Goal: Task Accomplishment & Management: Manage account settings

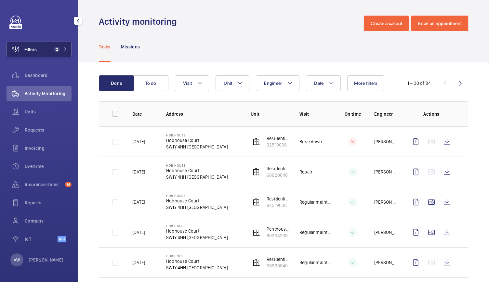
click at [51, 50] on button "Filters 2" at bounding box center [38, 50] width 65 height 16
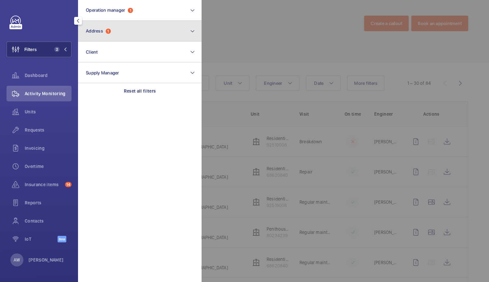
click at [102, 32] on span "Address" at bounding box center [94, 30] width 17 height 5
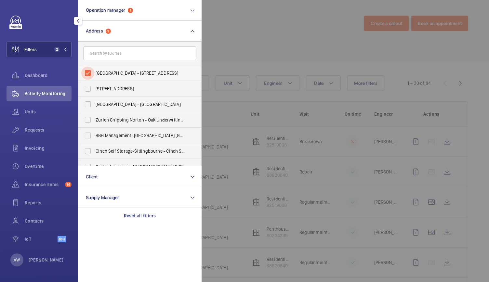
click at [85, 69] on input "Hob House - Hobhouse Court, LONDON SW1Y 4HH" at bounding box center [87, 73] width 13 height 13
checkbox input "false"
click at [34, 113] on span "Units" at bounding box center [48, 112] width 47 height 6
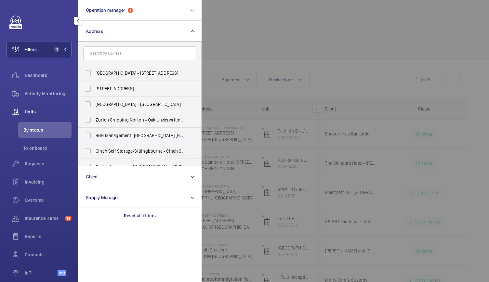
click at [327, 51] on div at bounding box center [445, 141] width 489 height 282
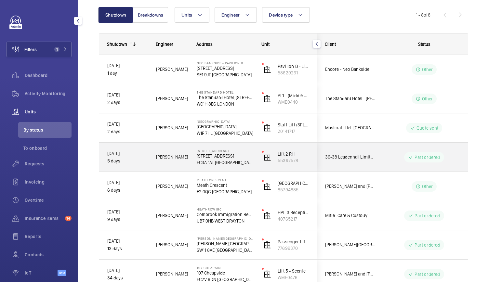
scroll to position [79, 0]
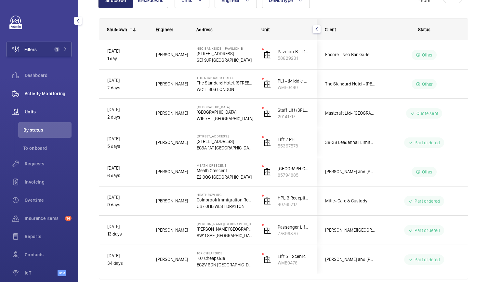
click at [50, 90] on div "Activity Monitoring" at bounding box center [38, 94] width 65 height 16
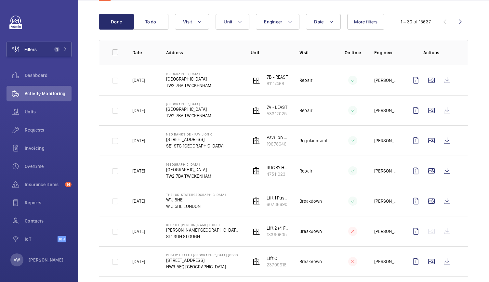
scroll to position [63, 0]
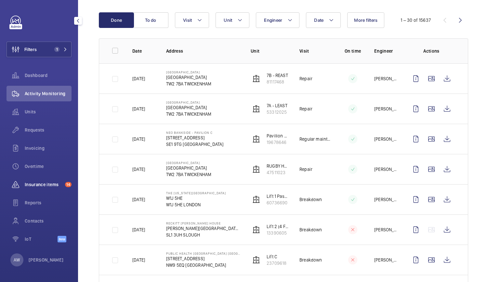
click at [52, 186] on span "Insurance items" at bounding box center [44, 184] width 38 height 6
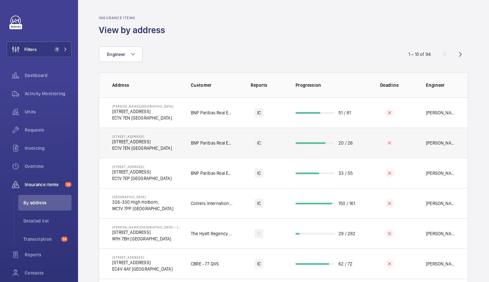
click at [183, 153] on td "BNP Paribas Real Estate [GEOGRAPHIC_DATA]" at bounding box center [206, 143] width 52 height 30
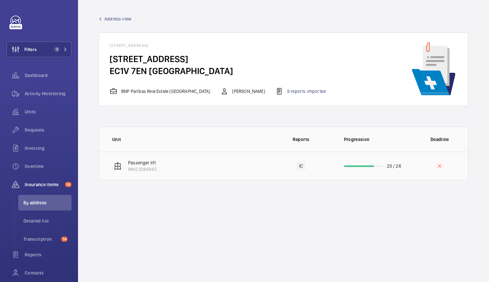
click at [202, 163] on td "Passenger lift WM22084943" at bounding box center [183, 166] width 169 height 29
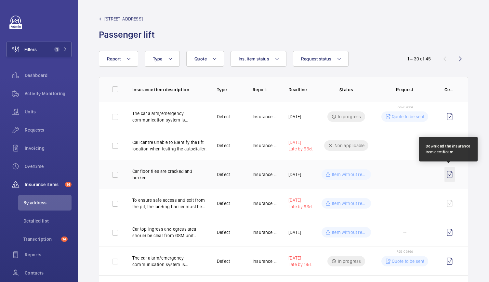
click at [448, 173] on wm-front-icon-button at bounding box center [449, 175] width 10 height 16
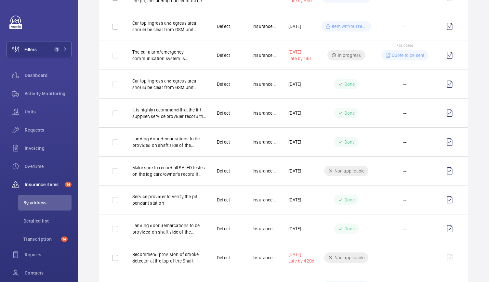
scroll to position [208, 0]
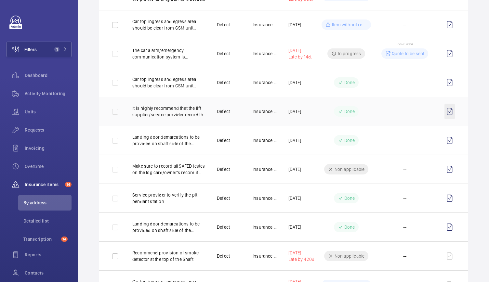
click at [450, 115] on wm-front-icon-button at bounding box center [449, 112] width 10 height 16
click at [55, 53] on button "Filters 1" at bounding box center [38, 50] width 65 height 16
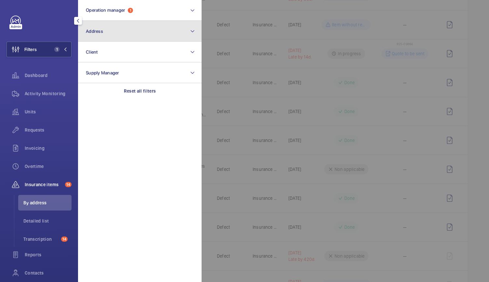
click at [112, 28] on button "Address" at bounding box center [139, 31] width 123 height 21
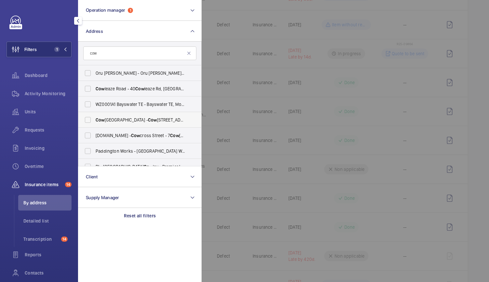
scroll to position [0, 0]
type input "cow"
click at [112, 132] on label "Work.Life - Cow cross Street - 7 Cow cross St, LONDON EC1M 6DW" at bounding box center [134, 136] width 113 height 16
click at [94, 132] on input "Work.Life - Cow cross Street - 7 Cow cross St, LONDON EC1M 6DW" at bounding box center [87, 135] width 13 height 13
checkbox input "true"
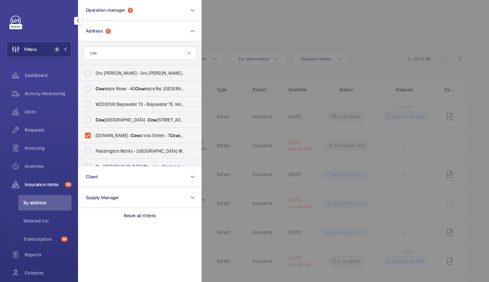
click at [263, 42] on div at bounding box center [445, 141] width 489 height 282
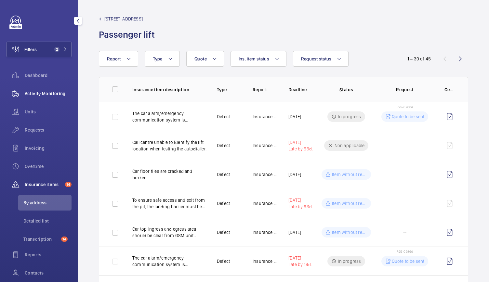
click at [50, 94] on span "Activity Monitoring" at bounding box center [48, 93] width 47 height 6
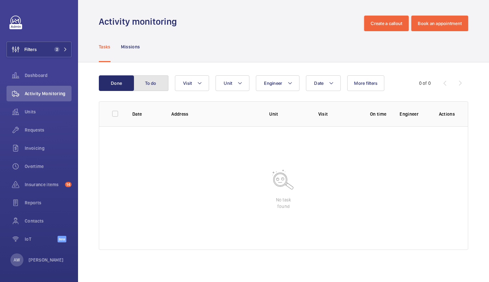
click at [156, 76] on button "To do" at bounding box center [150, 83] width 35 height 16
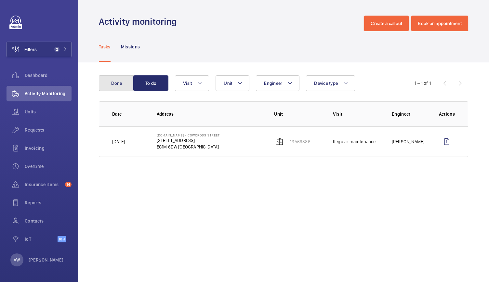
click at [122, 85] on button "Done" at bounding box center [116, 83] width 35 height 16
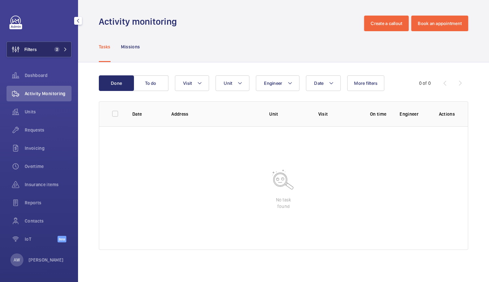
click at [57, 44] on button "Filters 2" at bounding box center [38, 50] width 65 height 16
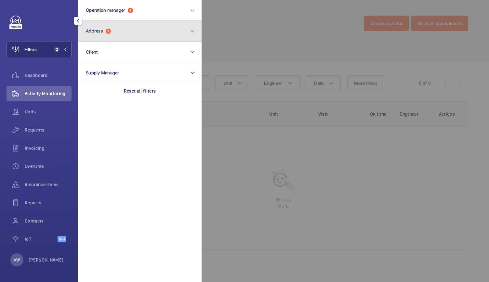
click at [93, 29] on span "Address" at bounding box center [94, 30] width 17 height 5
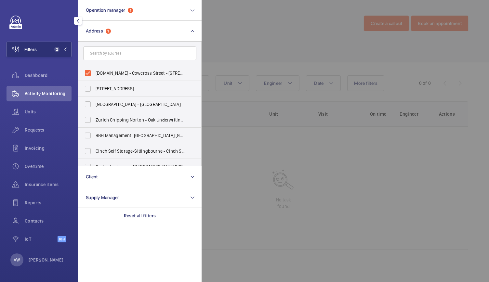
click at [252, 44] on div at bounding box center [445, 141] width 489 height 282
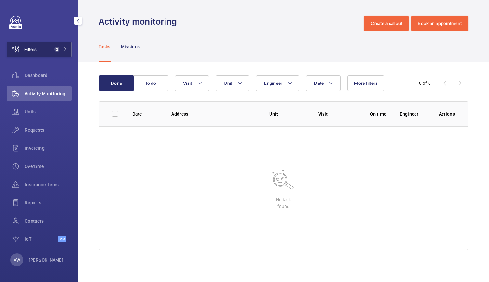
click at [41, 46] on button "Filters 2" at bounding box center [38, 50] width 65 height 16
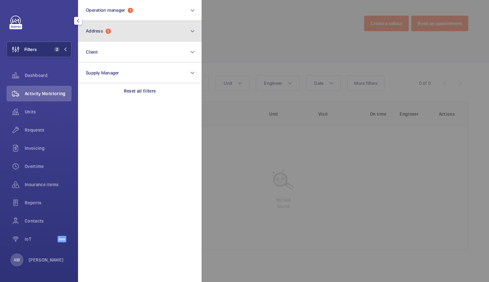
click at [90, 32] on span "Address" at bounding box center [94, 30] width 17 height 5
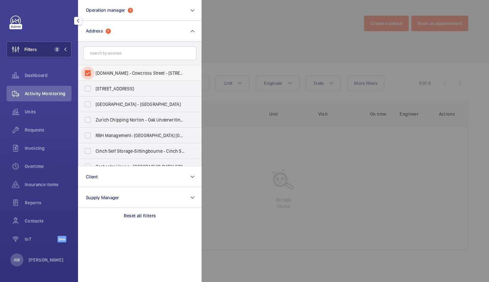
click at [90, 71] on input "[DOMAIN_NAME] - Cowcross Street - [STREET_ADDRESS]" at bounding box center [87, 73] width 13 height 13
checkbox input "false"
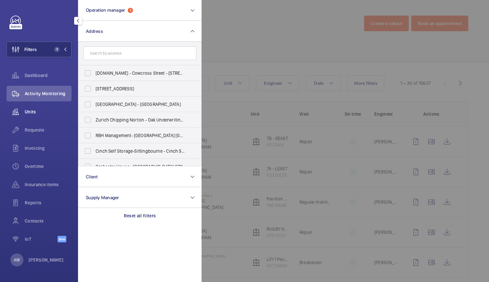
click at [48, 109] on span "Units" at bounding box center [48, 112] width 47 height 6
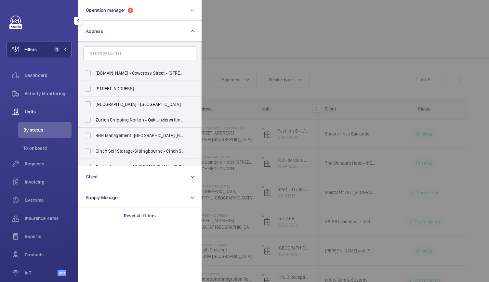
click at [349, 120] on div at bounding box center [445, 141] width 489 height 282
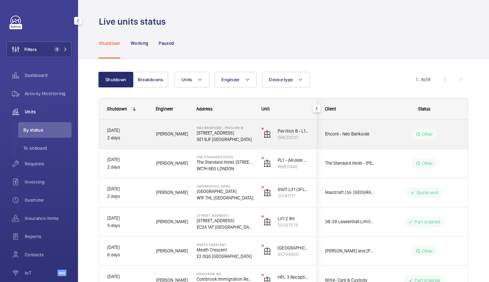
click at [247, 140] on p "SE1 9JF [GEOGRAPHIC_DATA]" at bounding box center [225, 139] width 57 height 6
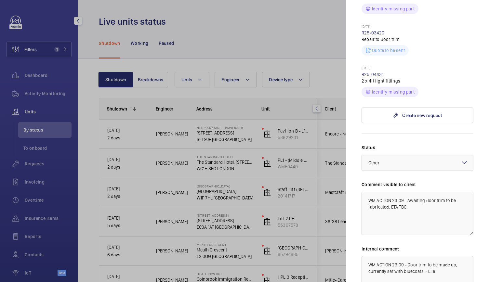
scroll to position [234, 0]
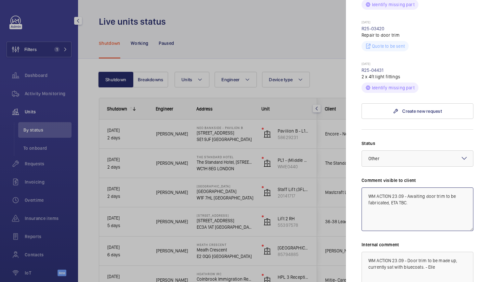
click at [396, 187] on textarea "WM ACTION 23.09 - Awaiting door trim to be fabricated, ETA TBC." at bounding box center [417, 209] width 112 height 44
type textarea "WM ACTION 25.09 - Awaiting door trim to be fabricated, ETA TBC."
click at [397, 252] on textarea "WM ACTION 23.09 - Door trim to be made up, currently sat with bluecoats. - Elle" at bounding box center [417, 274] width 112 height 44
type textarea "WM ACTION 25.09 - Door trim to be made up, currently sat with bluecoats. - Elle"
click at [424, 187] on textarea "WM ACTION 25.09 - Awaiting door trim to be fabricated, ETA TBC." at bounding box center [417, 209] width 112 height 44
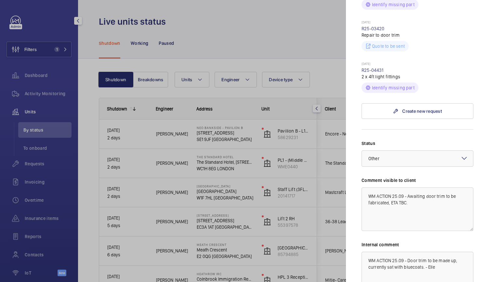
click at [233, 167] on div at bounding box center [244, 141] width 489 height 282
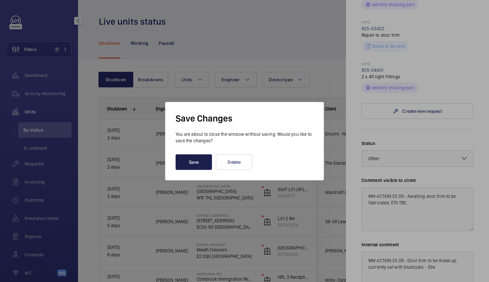
click at [199, 159] on button "Save" at bounding box center [193, 162] width 36 height 16
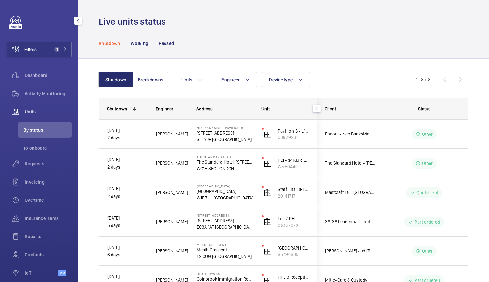
scroll to position [0, 0]
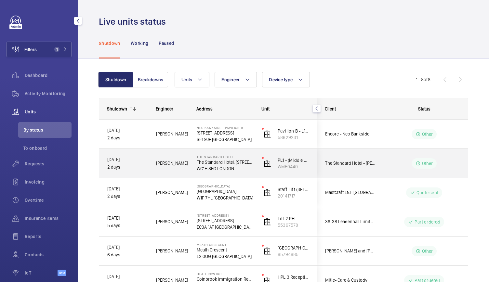
click at [253, 171] on p "WC1H 8EG LONDON" at bounding box center [225, 168] width 57 height 6
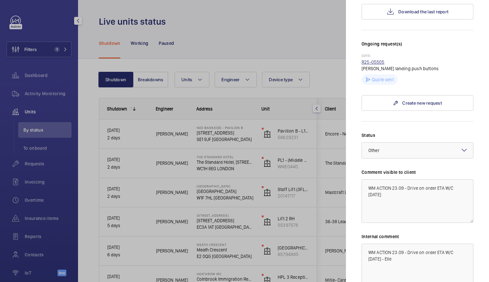
scroll to position [173, 0]
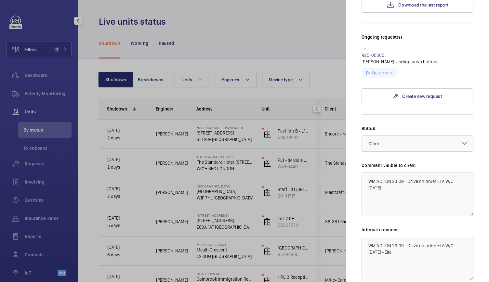
click at [196, 195] on div at bounding box center [244, 141] width 489 height 282
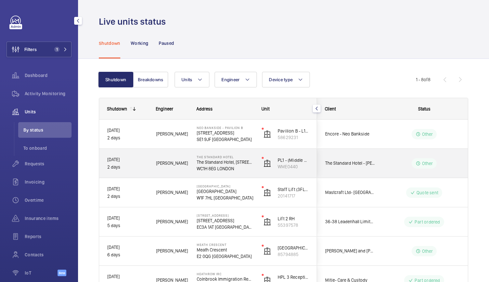
click at [227, 169] on p "WC1H 8EG LONDON" at bounding box center [225, 168] width 57 height 6
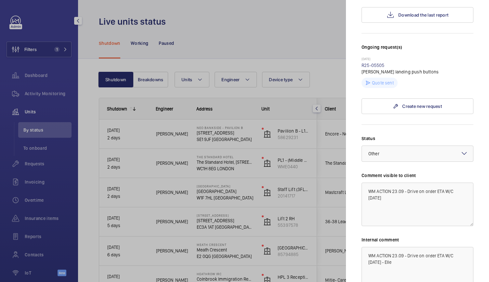
scroll to position [165, 0]
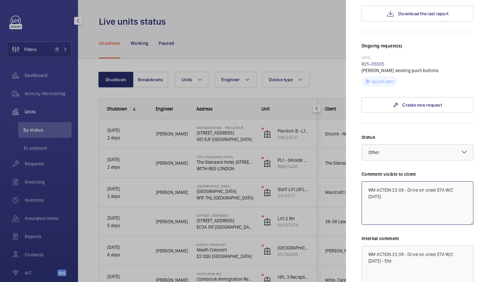
click at [396, 182] on textarea "WM ACTION 23.09 - Drive on order ETA W/C [DATE]" at bounding box center [417, 203] width 112 height 44
type textarea "WM ACTION 25.09 - Drive on order ETA W/C [DATE]"
click at [396, 246] on textarea "WM ACTION 23.09 - Drive on order ETA W/C [DATE] - Elle" at bounding box center [417, 268] width 112 height 44
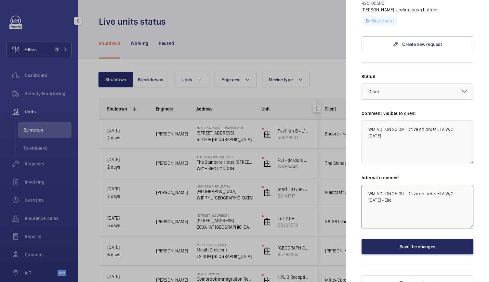
type textarea "WM ACTION 25.09 - Drive on order ETA W/C [DATE] - Elle"
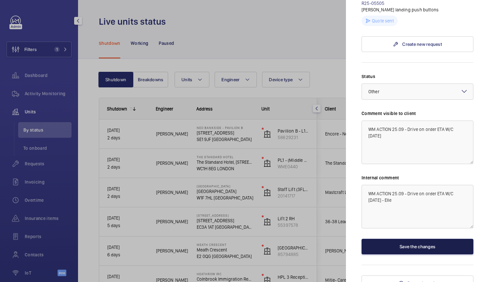
click at [409, 239] on button "Save the changes" at bounding box center [417, 247] width 112 height 16
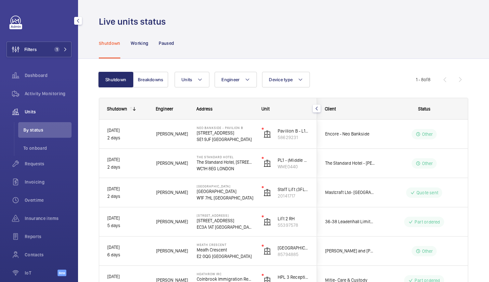
scroll to position [0, 0]
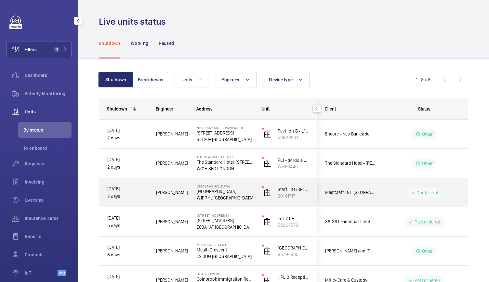
click at [242, 197] on p "W1F 7HL [GEOGRAPHIC_DATA]" at bounding box center [225, 198] width 57 height 6
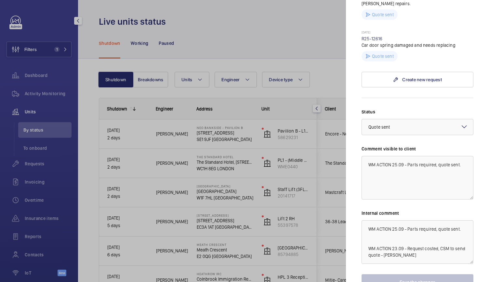
scroll to position [308, 0]
click at [253, 216] on div at bounding box center [244, 141] width 489 height 282
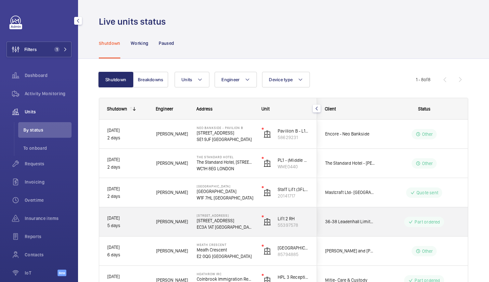
click at [254, 216] on div "Lift 2 RH 55397578" at bounding box center [285, 221] width 63 height 29
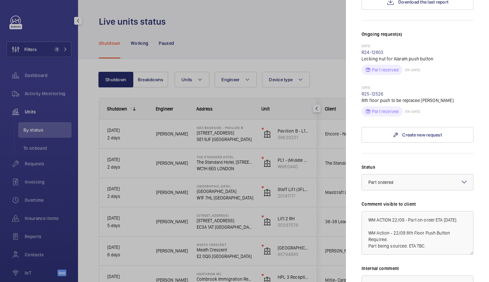
scroll to position [187, 0]
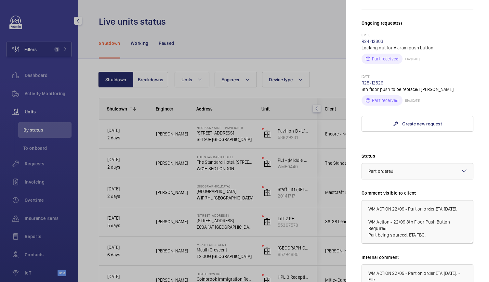
click at [379, 164] on div at bounding box center [417, 171] width 111 height 16
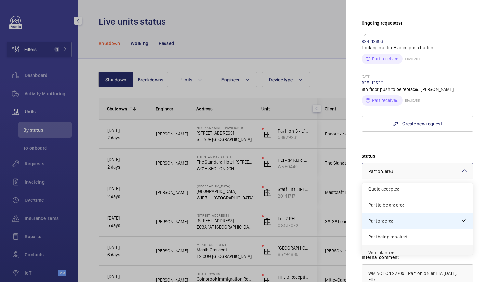
scroll to position [34, 0]
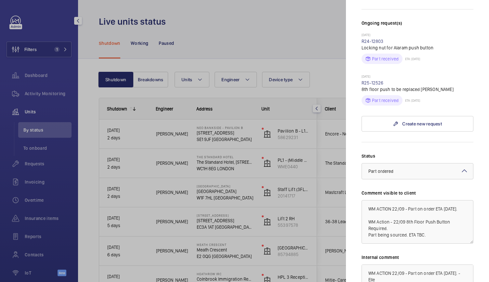
click at [390, 142] on form "Status Select a status × Part ordered × Comment visible to client WM ACTION 22/…" at bounding box center [417, 238] width 112 height 192
click at [390, 200] on textarea "WM ACTION 22/09 - Part on order ETA [DATE]. WM Action - 22/09 8th Floor Push Bu…" at bounding box center [417, 222] width 112 height 44
click at [393, 200] on textarea "WM ACTION 22/09 - Part on order ETA [DATE]. WM Action - 22/09 8th Floor Push Bu…" at bounding box center [417, 222] width 112 height 44
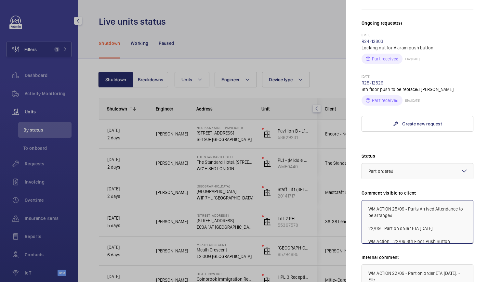
drag, startPoint x: 398, startPoint y: 207, endPoint x: 368, endPoint y: 194, distance: 32.3
click at [368, 200] on textarea "WM ACTION 25/09 - Parts Arrived Attendance to be arranged 22/09 - Part on order…" at bounding box center [417, 222] width 112 height 44
click at [369, 200] on textarea "WM ACTION 25/09 - Parts Arrived Attendance to be arranged 22/09 - Part on order…" at bounding box center [417, 222] width 112 height 44
drag, startPoint x: 369, startPoint y: 193, endPoint x: 396, endPoint y: 204, distance: 29.4
click at [396, 204] on textarea "WM ACTION 25/09 - Parts Arrived Attendance to be arranged 22/09 - Part on order…" at bounding box center [417, 222] width 112 height 44
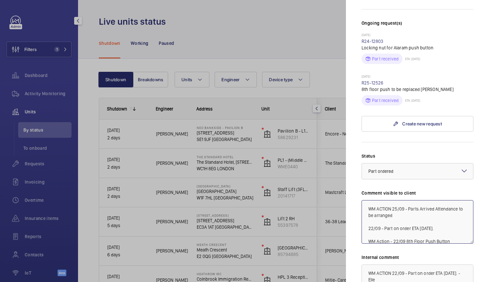
click at [397, 204] on textarea "WM ACTION 25/09 - Parts Arrived Attendance to be arranged 22/09 - Part on order…" at bounding box center [417, 222] width 112 height 44
drag, startPoint x: 395, startPoint y: 204, endPoint x: 361, endPoint y: 191, distance: 37.1
click at [361, 191] on mat-sidenav "Stopped [STREET_ADDRESS] 36-38 Leadenhall Limited, c/o Helix Property Advisors …" at bounding box center [417, 141] width 143 height 282
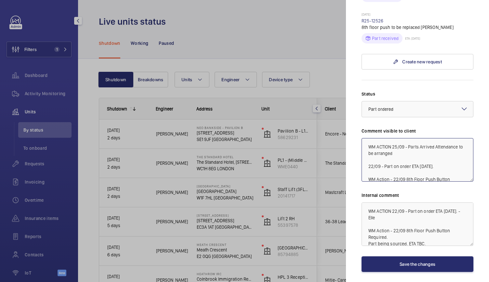
scroll to position [252, 0]
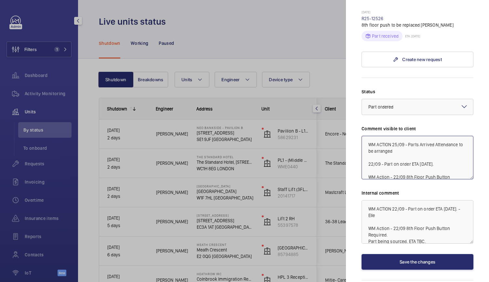
type textarea "WM ACTION 25/09 - Parts Arrived Attendance to be arranged 22/09 - Part on order…"
click at [367, 200] on textarea "WM ACTION 22/09 - Part on order ETA [DATE]. - Elle WM Action - 22/09 8th Floor …" at bounding box center [417, 222] width 112 height 44
paste textarea "WM ACTION 25/09 - Parts Arrived Attendance to be arranged"
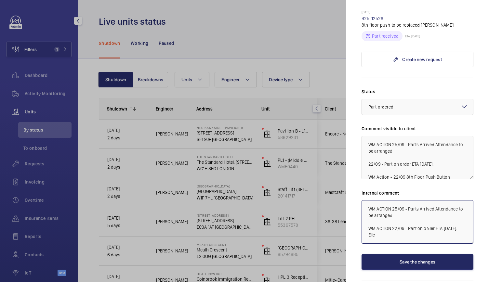
type textarea "WM ACTION 25/09 - Parts Arrived Attendance to be arranged WM ACTION 22/09 - Par…"
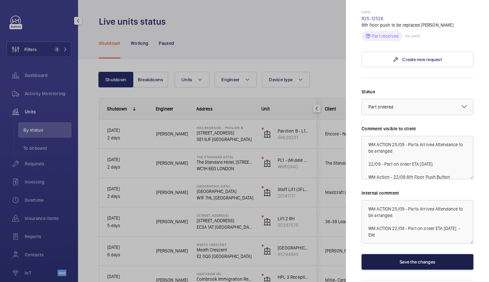
click at [393, 254] on button "Save the changes" at bounding box center [417, 262] width 112 height 16
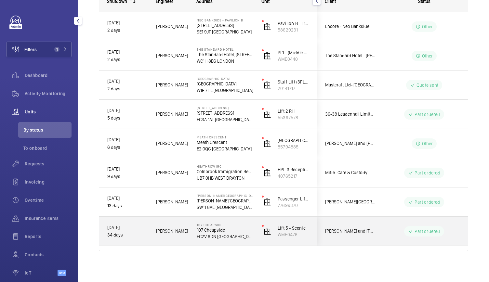
scroll to position [26, 0]
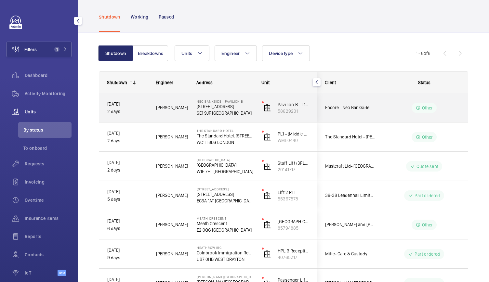
click at [255, 113] on div "Pavilion B - L1 North FF - 299809012 58629231" at bounding box center [285, 107] width 63 height 29
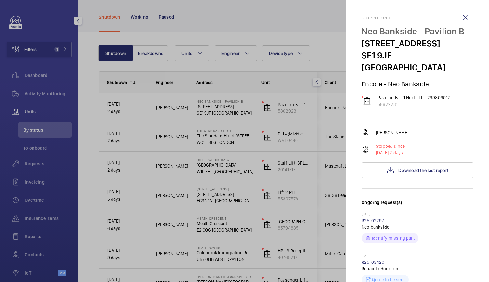
click at [244, 160] on div at bounding box center [244, 141] width 489 height 282
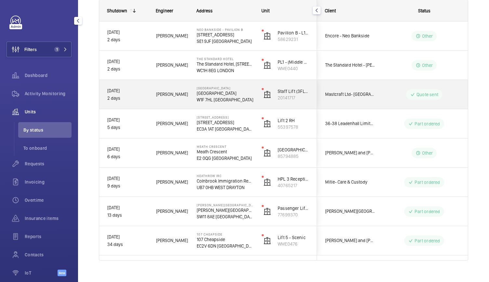
scroll to position [104, 0]
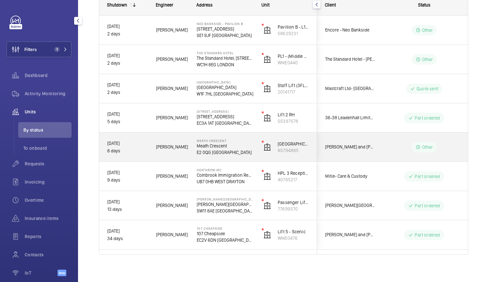
click at [243, 150] on p "E2 0QG [GEOGRAPHIC_DATA]" at bounding box center [225, 152] width 57 height 6
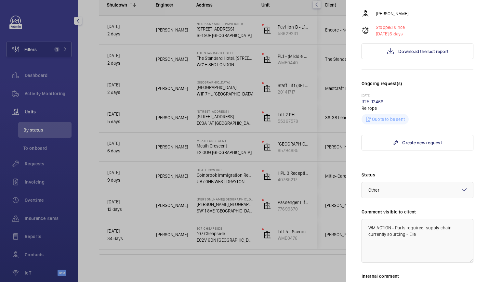
scroll to position [145, 0]
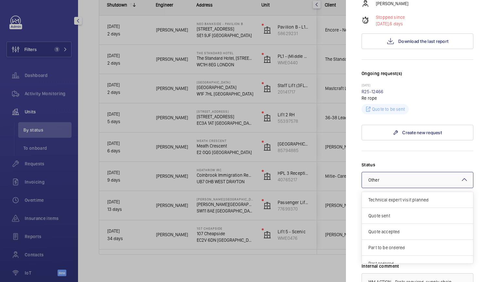
click at [393, 177] on div "× Other" at bounding box center [381, 180] width 27 height 6
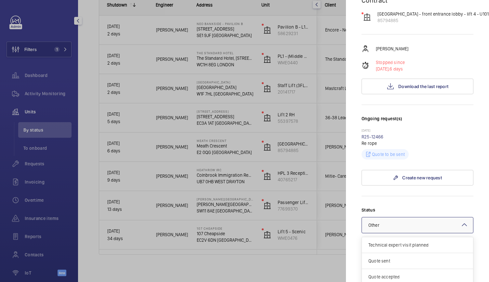
scroll to position [100, 0]
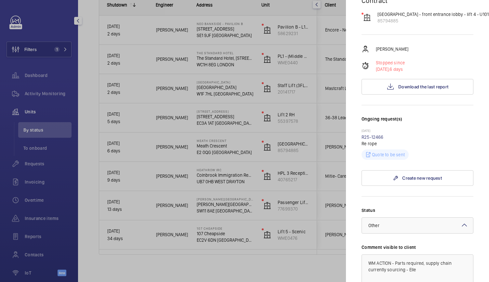
click at [391, 254] on textarea "WM ACTION - Parts required, supply chain currently sourcing - Elle" at bounding box center [417, 276] width 112 height 44
click at [398, 254] on textarea "WM ACTION - Parts required, supply chain currently sourcing - Elle" at bounding box center [417, 276] width 112 height 44
click at [394, 254] on textarea "WM ACTION - Parts required, supply chain currently sourcing - Elle" at bounding box center [417, 276] width 112 height 44
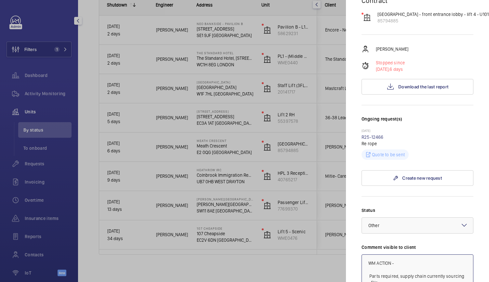
click at [396, 254] on textarea "WM ACTION - Parts required, supply chain currently sourcing - Elle" at bounding box center [417, 276] width 112 height 44
click at [446, 254] on textarea "WM ACTION - 25/09 Quote to be sent Parts required, supply chain currently sourc…" at bounding box center [417, 276] width 112 height 44
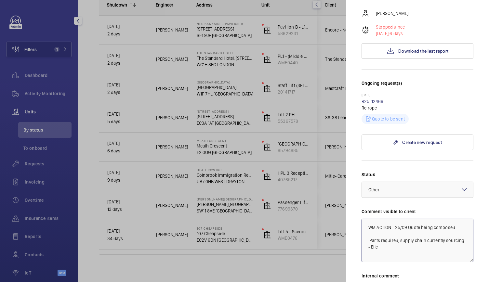
drag, startPoint x: 461, startPoint y: 211, endPoint x: 367, endPoint y: 205, distance: 94.0
click at [367, 219] on textarea "WM ACTION - 25/09 Quote being composed Parts required, supply chain currently s…" at bounding box center [417, 241] width 112 height 44
click at [368, 219] on textarea "WM ACTION - 25/09 Quote being composed Parts required, supply chain currently s…" at bounding box center [417, 241] width 112 height 44
drag, startPoint x: 368, startPoint y: 205, endPoint x: 474, endPoint y: 207, distance: 105.6
click at [474, 207] on mat-sidenav "Stopped unit Meath Crescent Meath Crescent E2 0QG [GEOGRAPHIC_DATA] Rendall and…" at bounding box center [417, 141] width 143 height 282
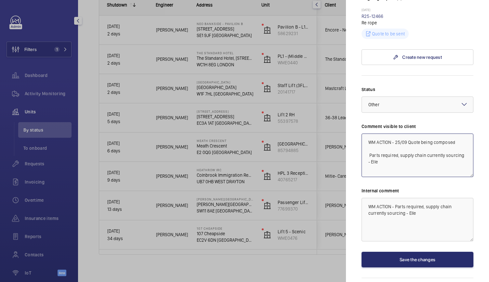
scroll to position [221, 0]
type textarea "WM ACTION - 25/09 Quote being composed Parts required, supply chain currently s…"
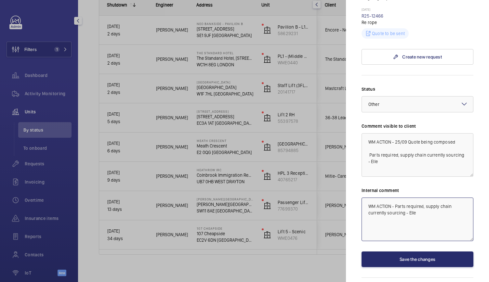
click at [366, 198] on textarea "WM ACTION - Parts required, supply chain currently sourcing - Elle" at bounding box center [417, 220] width 112 height 44
click at [374, 198] on textarea "WM ACTION - Parts required, supply chain currently sourcing - Elle" at bounding box center [417, 220] width 112 height 44
paste textarea "WM ACTION - 25/09 Quote being composed"
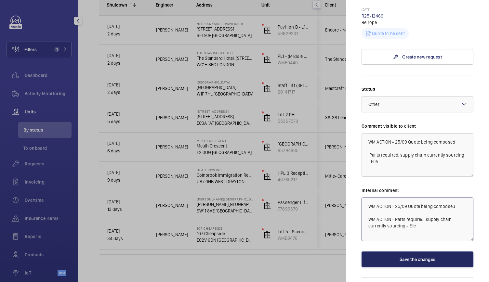
type textarea "WM ACTION - 25/09 Quote being composed WM ACTION - Parts required, supply chain…"
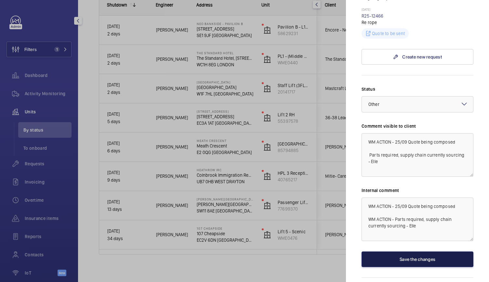
click at [388, 251] on button "Save the changes" at bounding box center [417, 259] width 112 height 16
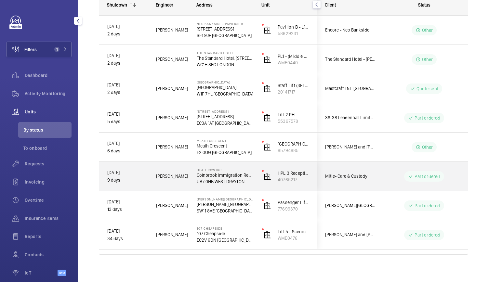
click at [239, 178] on p "UB7 0HB WEST DRAYTON" at bounding box center [225, 181] width 57 height 6
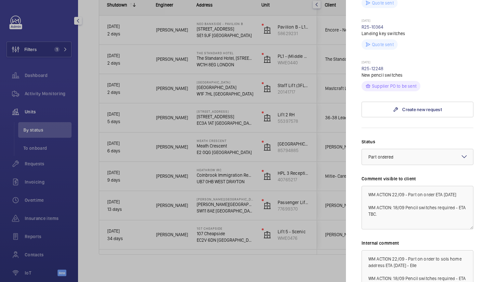
scroll to position [278, 0]
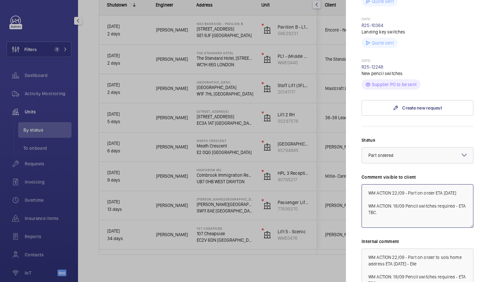
click at [392, 191] on textarea "WM ACTION 22/09 - Part on order ETA [DATE] WM ACTION: 18/09 Pencil switches req…" at bounding box center [417, 206] width 112 height 44
drag, startPoint x: 407, startPoint y: 193, endPoint x: 465, endPoint y: 194, distance: 57.2
click at [465, 194] on textarea "WM ACTION 22/09 - Part on order ETA [DATE] WM ACTION: 18/09 Pencil switches req…" at bounding box center [417, 206] width 112 height 44
click at [392, 192] on textarea "WM ACTION 22/09 - Part on order ETA [DATE] WM ACTION: 18/09 Pencil switches req…" at bounding box center [417, 206] width 112 height 44
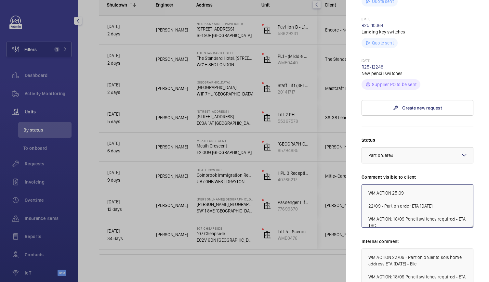
paste textarea "Part on order ETA [DATE]"
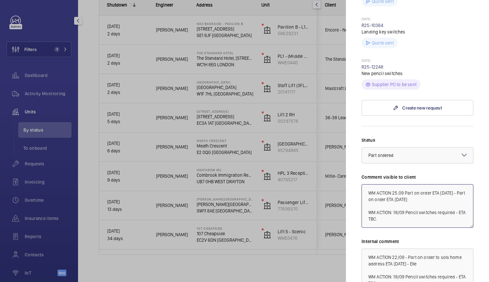
drag, startPoint x: 465, startPoint y: 198, endPoint x: 392, endPoint y: 193, distance: 73.6
click at [392, 193] on textarea "WM ACTION 25.09 Part on order ETA [DATE] - Part on order ETA [DATE] WM ACTION: …" at bounding box center [417, 206] width 112 height 44
type textarea "WM ACTION 25.09 Part on order ETA [DATE] - Part on order ETA [DATE] WM ACTION: …"
click at [392, 257] on textarea "WM ACTION 22/09 - Part on order to sols home address ETA [DATE] - Elle WM ACTIO…" at bounding box center [417, 271] width 112 height 44
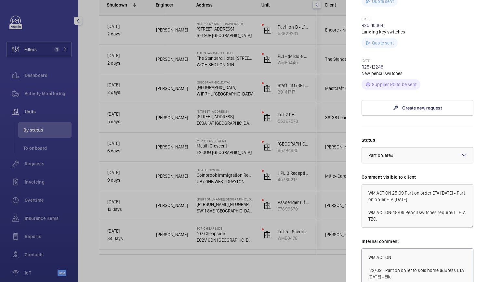
click at [400, 255] on textarea "WM ACTION 22/09 - Part on order to sols home address ETA [DATE] - Elle WM ACTIO…" at bounding box center [417, 271] width 112 height 44
paste textarea "25.09 Part on order ETA [DATE]"
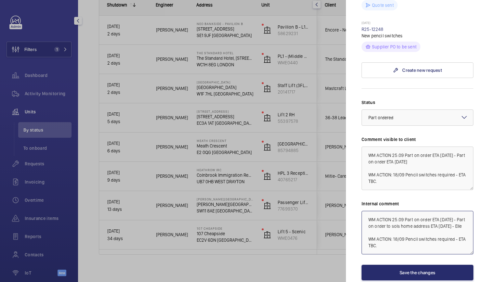
scroll to position [330, 0]
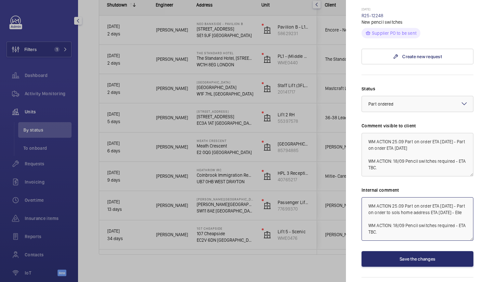
click at [366, 223] on textarea "WM ACTION 25.09 Part on order ETA [DATE] - Part on order to sols home address E…" at bounding box center [417, 219] width 112 height 44
click at [366, 221] on textarea "WM ACTION 25.09 Part on order ETA [DATE] - Part on order to sols home address E…" at bounding box center [417, 219] width 112 height 44
type textarea "WM ACTION 25.09 Part on order ETA [DATE] - Part on order to sols home address E…"
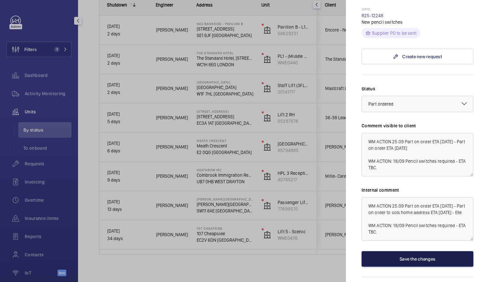
click at [375, 265] on button "Save the changes" at bounding box center [417, 259] width 112 height 16
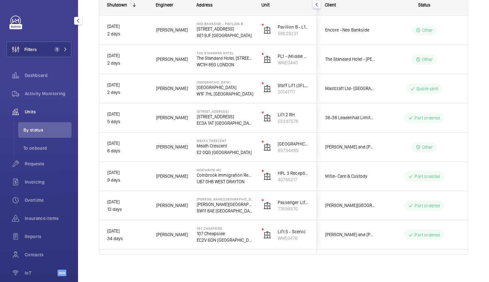
scroll to position [0, 0]
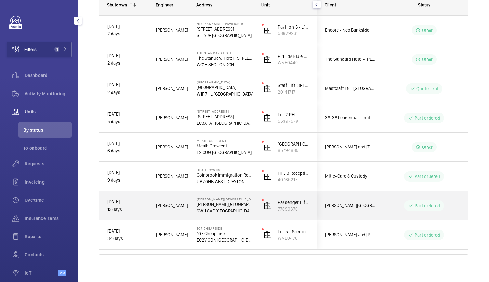
click at [253, 213] on p "SW11 8AE [GEOGRAPHIC_DATA]" at bounding box center [225, 211] width 57 height 6
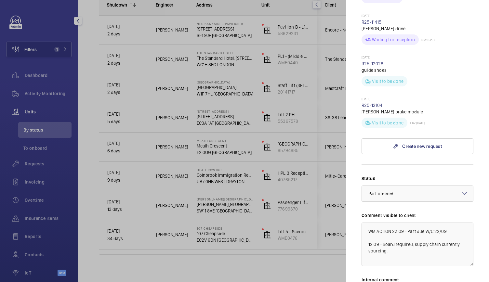
scroll to position [306, 0]
click at [392, 222] on textarea "WM ACTION 22.09 - Part due W/C 22/09 12.09 - Board required, supply chain curre…" at bounding box center [417, 244] width 112 height 44
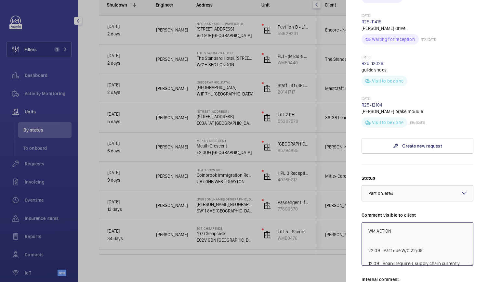
click at [394, 222] on textarea "WM ACTION 22.09 - Part due W/C 22/09 12.09 - Board required, supply chain curre…" at bounding box center [417, 244] width 112 height 44
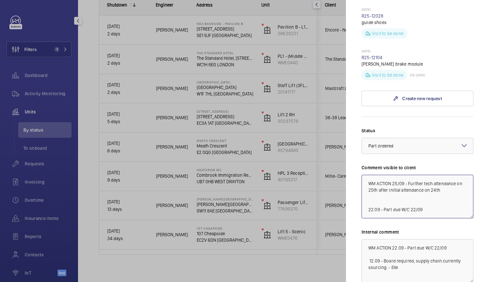
scroll to position [354, 0]
drag, startPoint x: 445, startPoint y: 181, endPoint x: 369, endPoint y: 167, distance: 76.7
click at [369, 174] on textarea "WM ACTION 25/09 - Further tech attendance on 25th after initial attendance on 2…" at bounding box center [417, 196] width 112 height 44
type textarea "WM ACTION 25/09 - Further tech attendance on 25th after initial attendance on 2…"
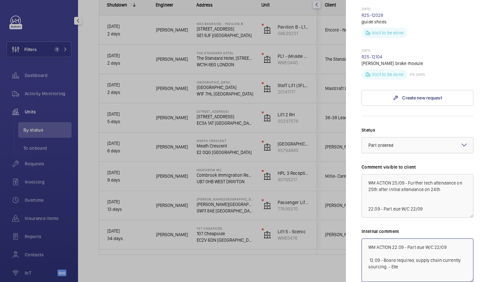
click at [389, 238] on textarea "WM ACTION 22.09 - Part due W/C 22/09 12.09 - Board required, supply chain curre…" at bounding box center [417, 260] width 112 height 44
click at [367, 238] on textarea "WM ACTION 22.09 - Part due W/C 22/09 12.09 - Board required, supply chain curre…" at bounding box center [417, 260] width 112 height 44
paste textarea "WM ACTION 25/09 - Further tech attendance on 25th after initial attendance on 2…"
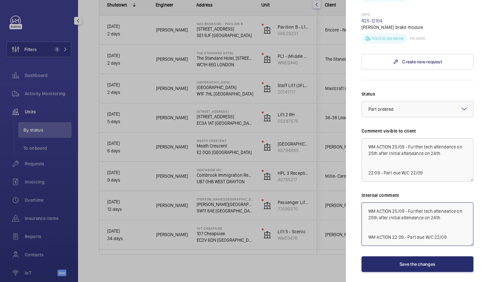
type textarea "WM ACTION 25/09 - Further tech attendance on 25th after initial attendance on 2…"
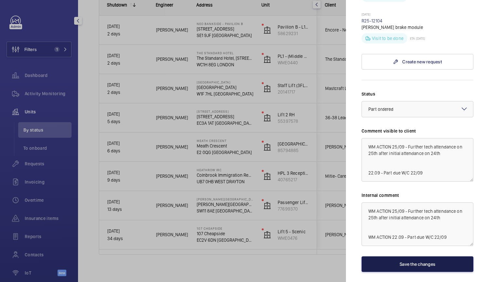
click at [422, 256] on button "Save the changes" at bounding box center [417, 264] width 112 height 16
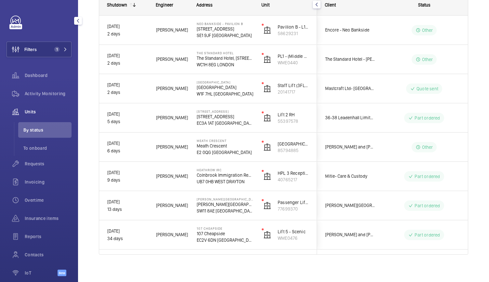
scroll to position [0, 0]
click at [422, 255] on mat-sidenav-container "Filters 1 Dashboard Activity Monitoring Units By status To onboard Requests Inv…" at bounding box center [244, 141] width 489 height 282
click at [37, 168] on div "Requests" at bounding box center [38, 164] width 65 height 16
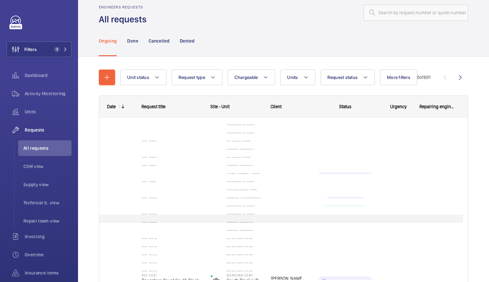
scroll to position [58, 0]
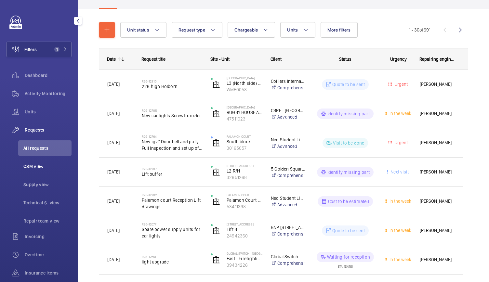
click at [49, 164] on span "CSM view" at bounding box center [47, 166] width 48 height 6
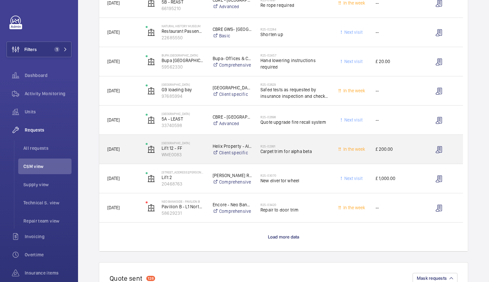
scroll to position [478, 0]
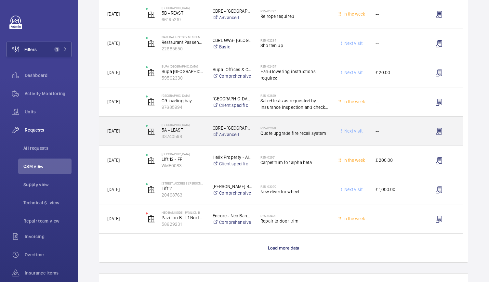
drag, startPoint x: 218, startPoint y: 141, endPoint x: 295, endPoint y: 133, distance: 78.1
click at [295, 133] on div "[DATE] [GEOGRAPHIC_DATA] 5A - LEAST 33740598 [GEOGRAPHIC_DATA] - [GEOGRAPHIC_DA…" at bounding box center [281, 131] width 364 height 29
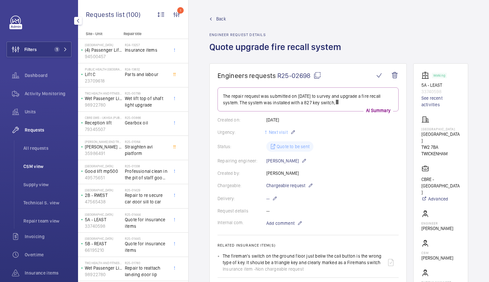
click at [42, 163] on span "CSM view" at bounding box center [47, 166] width 48 height 6
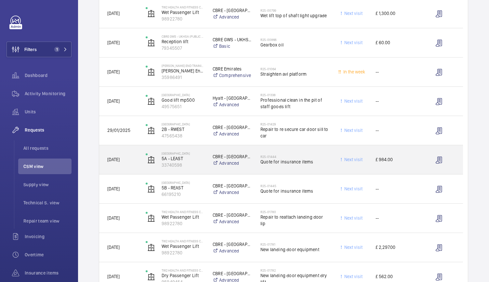
scroll to position [186, 0]
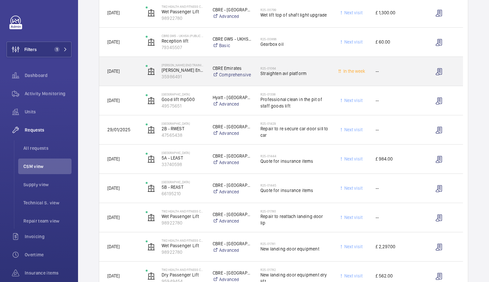
click at [324, 78] on div "R25-01064 Straighten avl platform" at bounding box center [294, 71] width 68 height 19
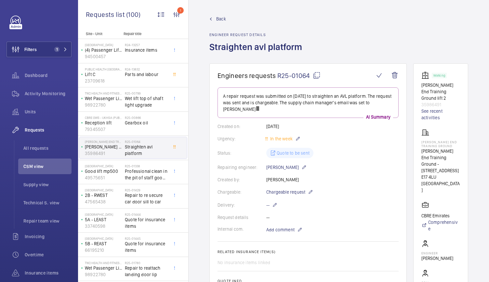
drag, startPoint x: 324, startPoint y: 78, endPoint x: 344, endPoint y: 74, distance: 20.6
click at [344, 74] on h1 "Engineers requests R25-01064" at bounding box center [295, 75] width 157 height 8
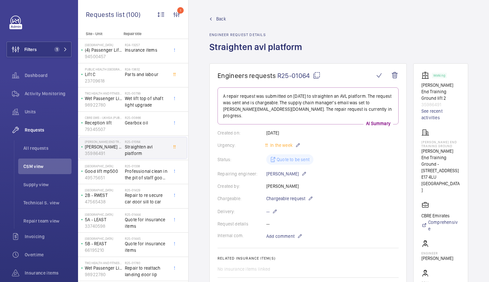
click at [220, 17] on span "Back" at bounding box center [221, 19] width 10 height 6
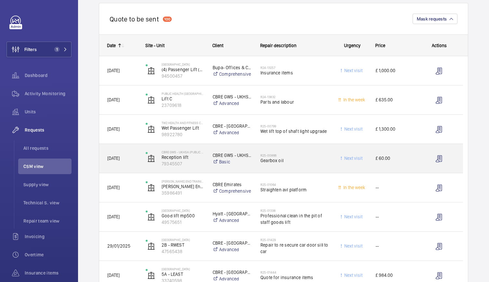
scroll to position [103, 0]
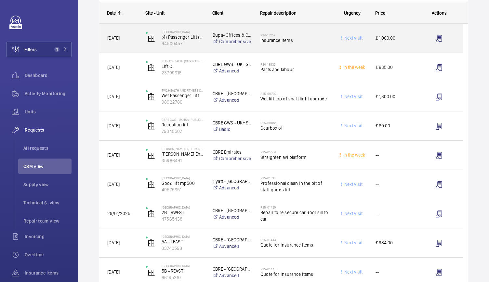
click at [313, 44] on div "R24-13257 Insurance items" at bounding box center [294, 38] width 68 height 19
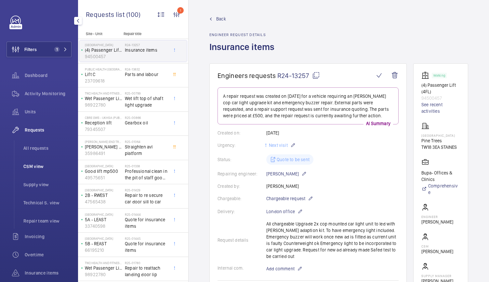
click at [33, 166] on span "CSM view" at bounding box center [47, 166] width 48 height 6
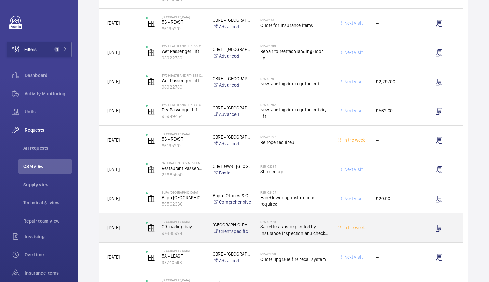
scroll to position [349, 0]
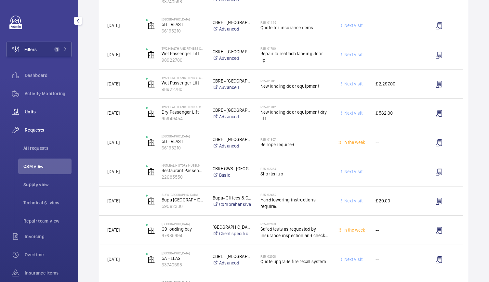
click at [34, 113] on span "Units" at bounding box center [48, 112] width 47 height 6
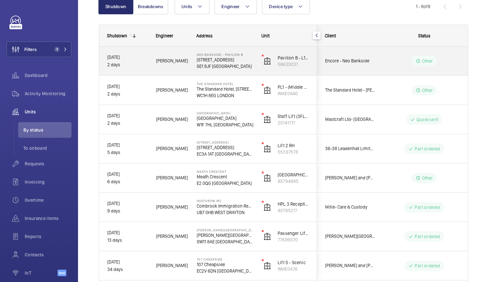
scroll to position [108, 0]
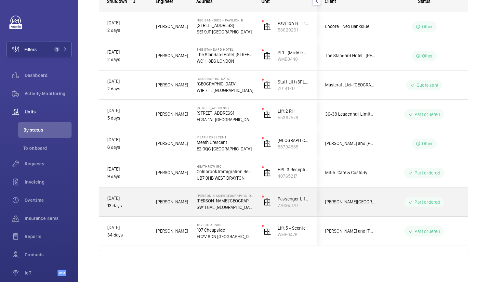
click at [252, 208] on p "SW11 8AE [GEOGRAPHIC_DATA]" at bounding box center [225, 207] width 57 height 6
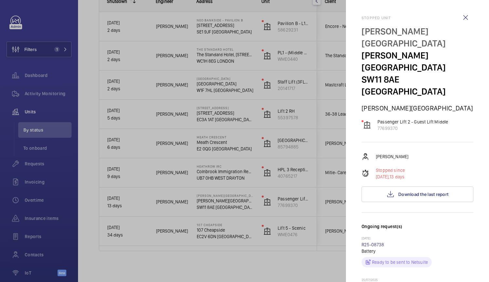
click at [252, 209] on div at bounding box center [244, 141] width 489 height 282
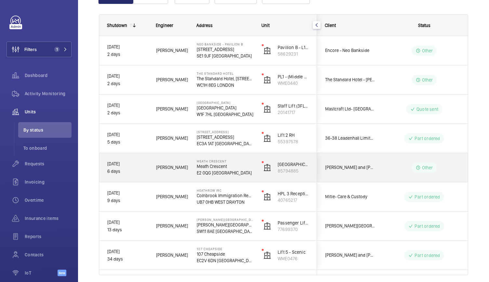
scroll to position [72, 0]
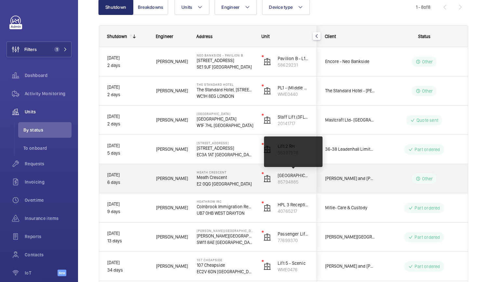
drag, startPoint x: 289, startPoint y: 176, endPoint x: 469, endPoint y: 100, distance: 196.2
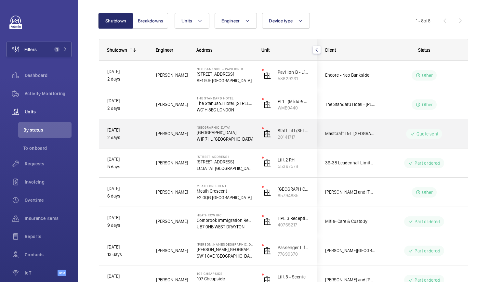
scroll to position [108, 0]
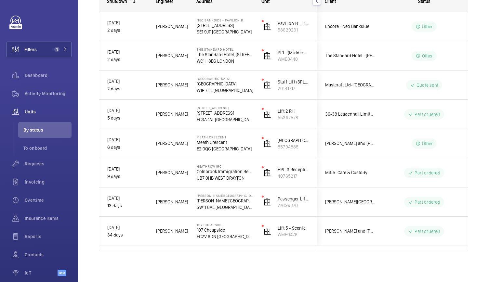
click at [475, 61] on div "Shutdown Breakdowns Units Engineer Device type More filters Reset all filters 1…" at bounding box center [283, 116] width 411 height 331
